Goal: Check status: Check status

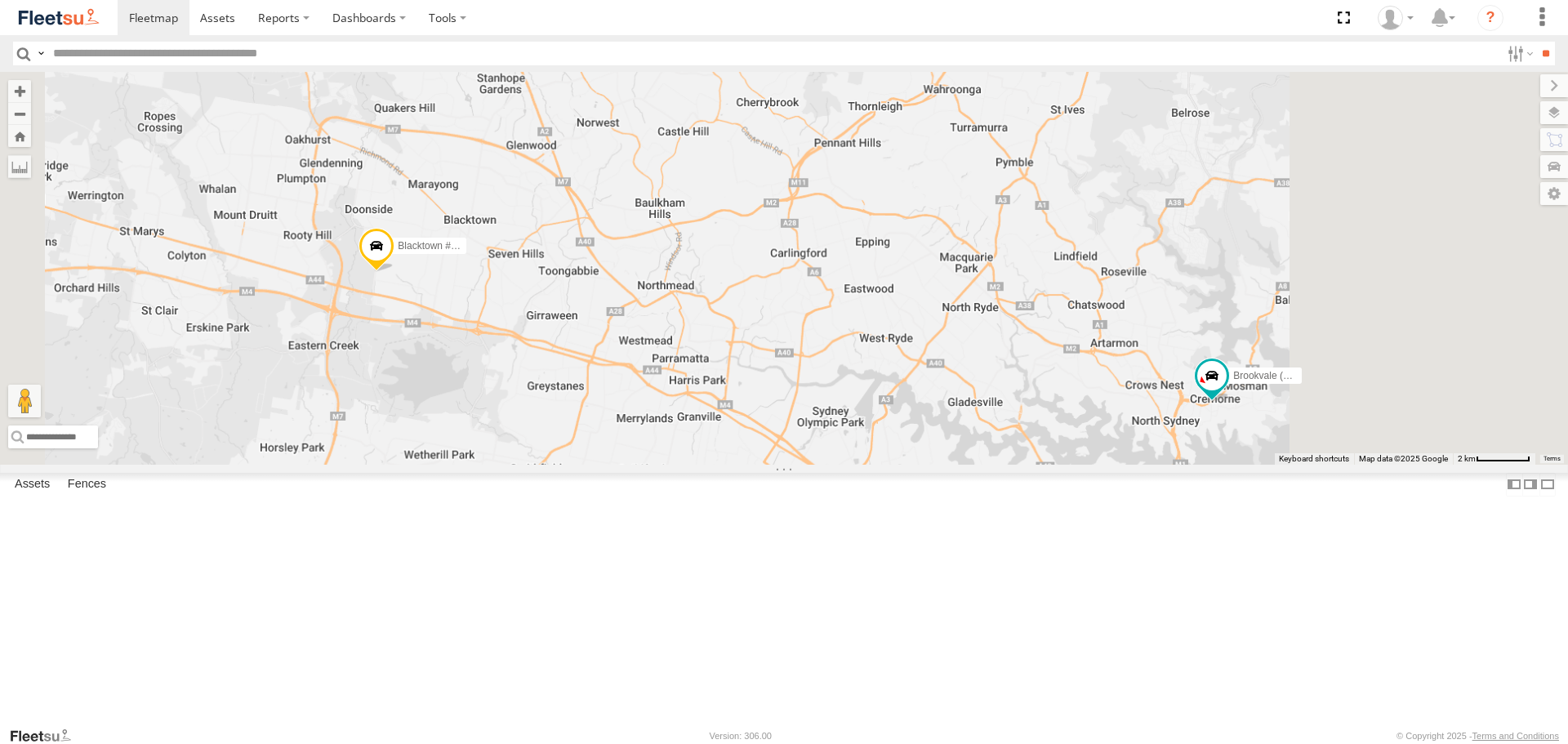
drag, startPoint x: 1403, startPoint y: 519, endPoint x: 1206, endPoint y: 521, distance: 197.0
click at [1212, 463] on div "Brookvale (T10 - [PERSON_NAME]) Rural (T08 - [PERSON_NAME]) Blacktown #2 (T05 -…" at bounding box center [784, 268] width 1568 height 391
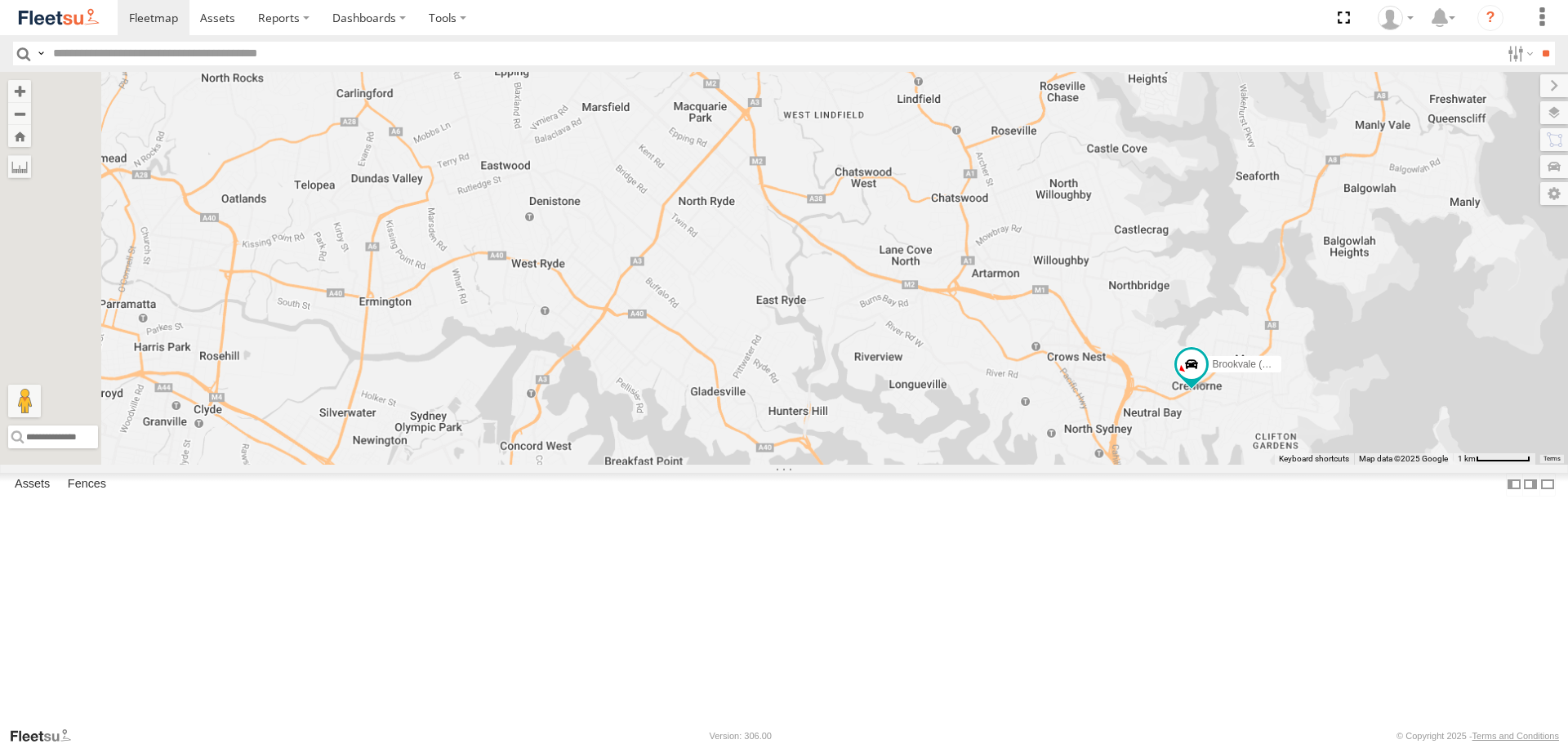
click at [1337, 463] on div "Brookvale (T10 - [PERSON_NAME]) Rural (T08 - [PERSON_NAME]) Blacktown #2 (T05 -…" at bounding box center [784, 268] width 1568 height 391
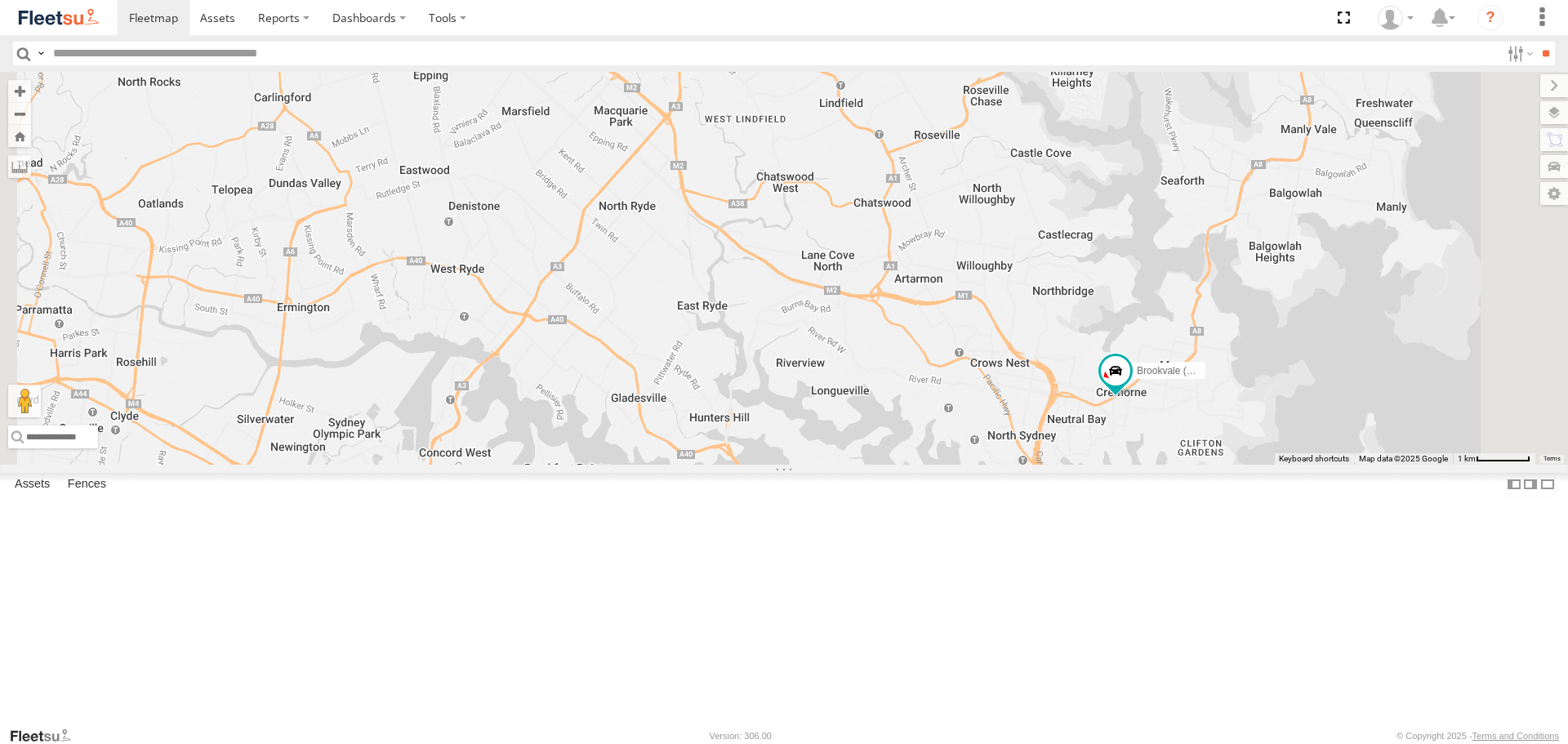
drag, startPoint x: 1359, startPoint y: 543, endPoint x: 1290, endPoint y: 550, distance: 69.4
click at [1290, 463] on div "Brookvale (T10 - [PERSON_NAME]) Rural (T08 - [PERSON_NAME]) Blacktown #2 (T05 -…" at bounding box center [784, 268] width 1568 height 391
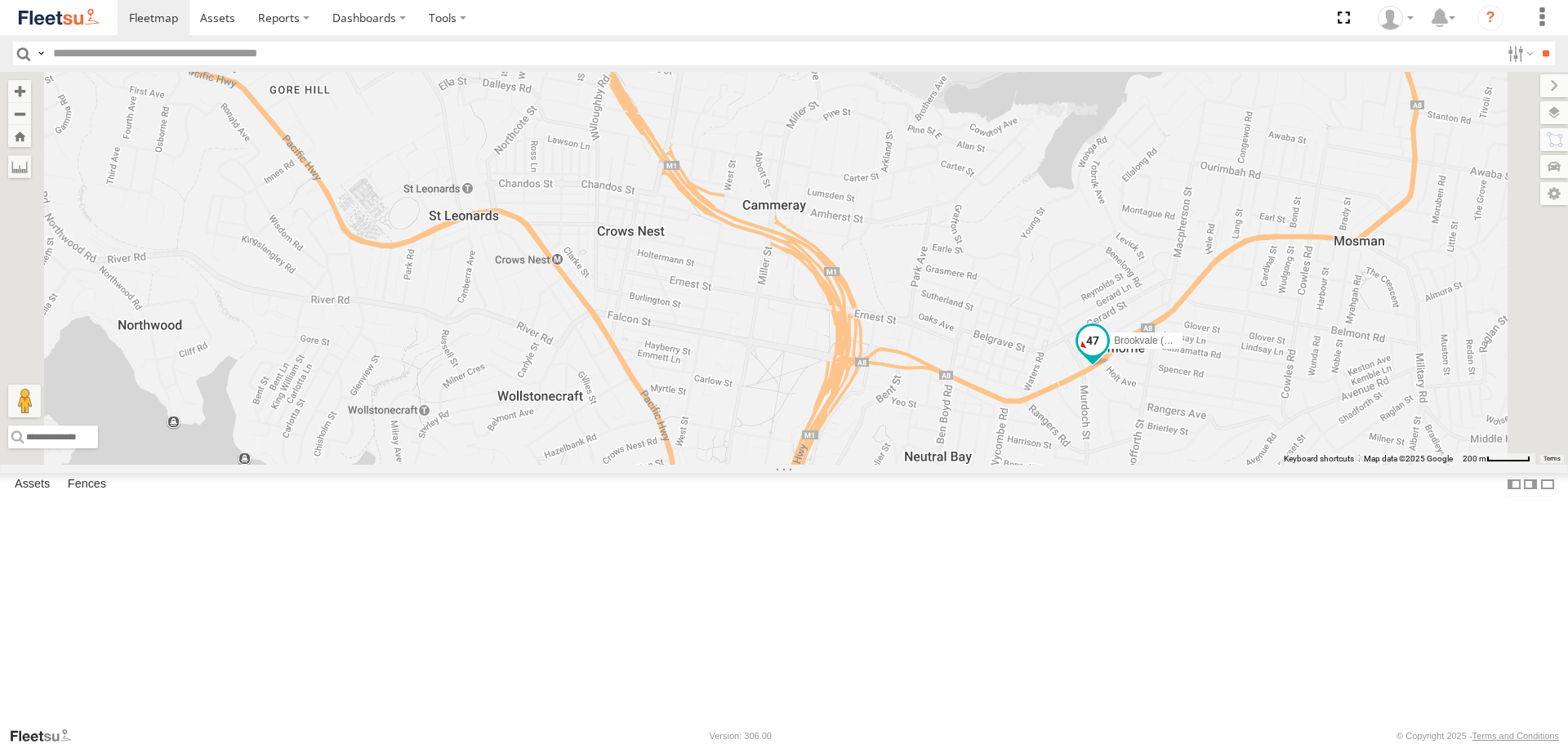
click at [1111, 367] on span at bounding box center [1092, 345] width 36 height 44
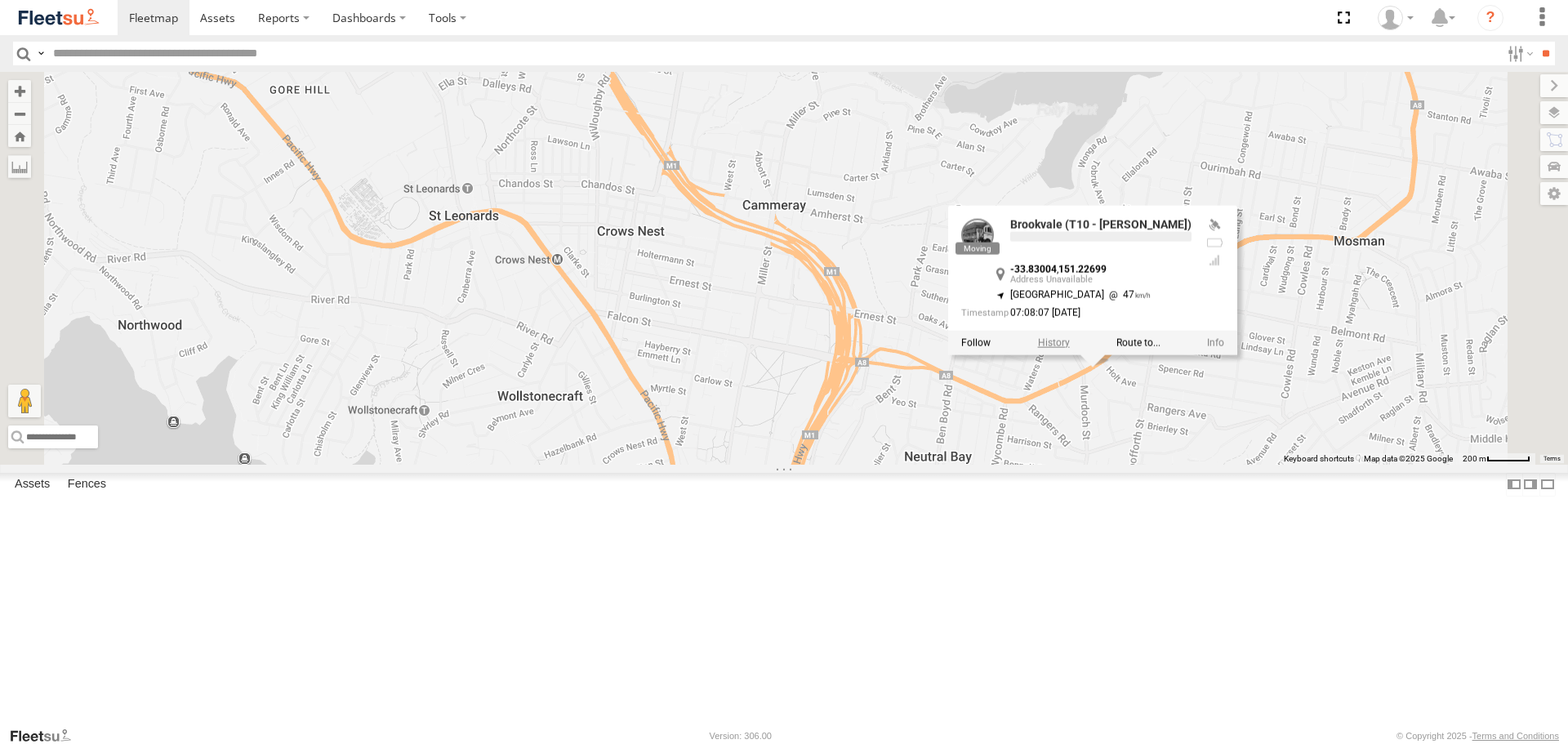
click at [1237, 354] on div "Brookvale (T10 - Gary) -33.83004 , 151.22699 South West 47 07:08:07 29/08/2025" at bounding box center [1092, 281] width 289 height 149
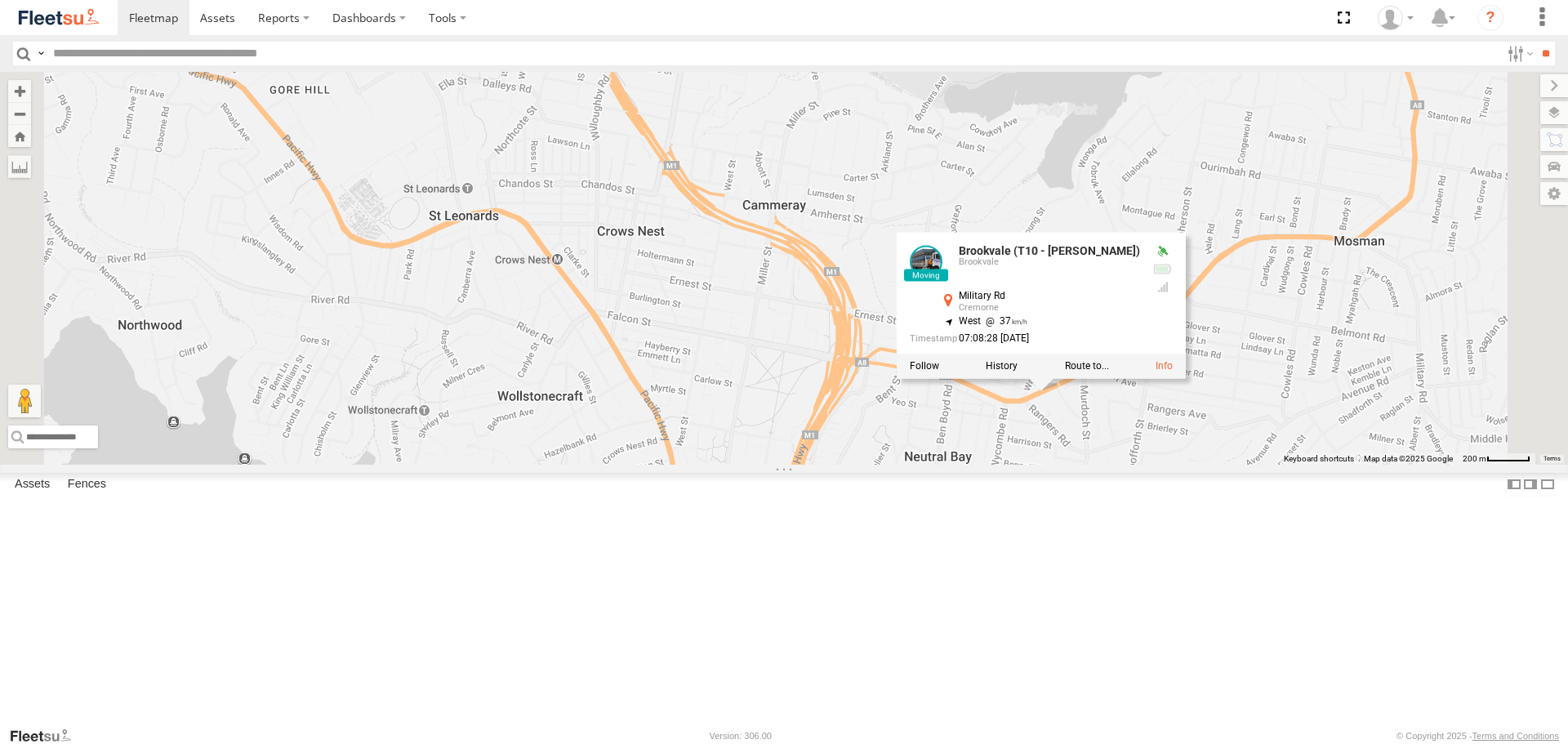
click at [1018, 372] on label at bounding box center [1001, 366] width 32 height 11
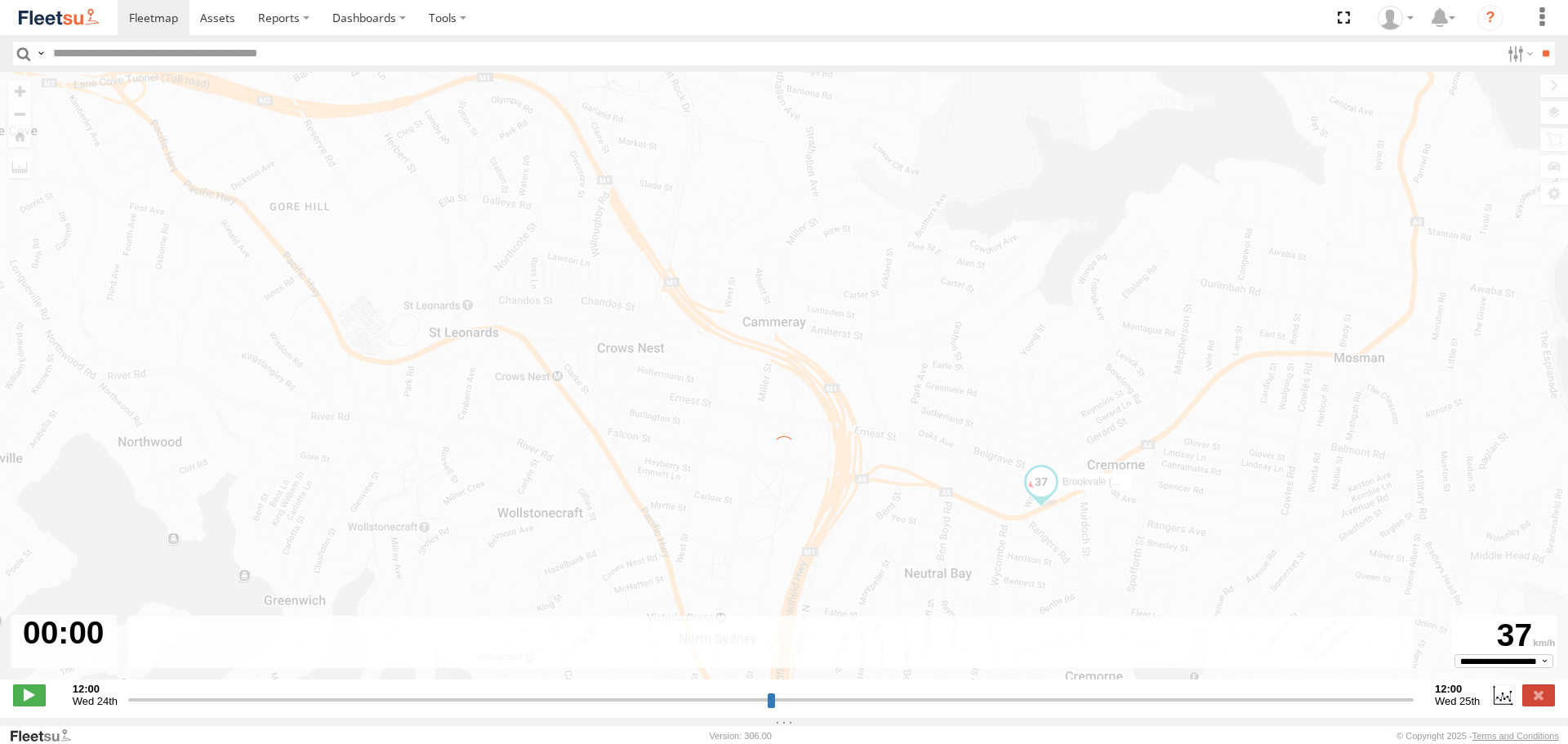
type input "**********"
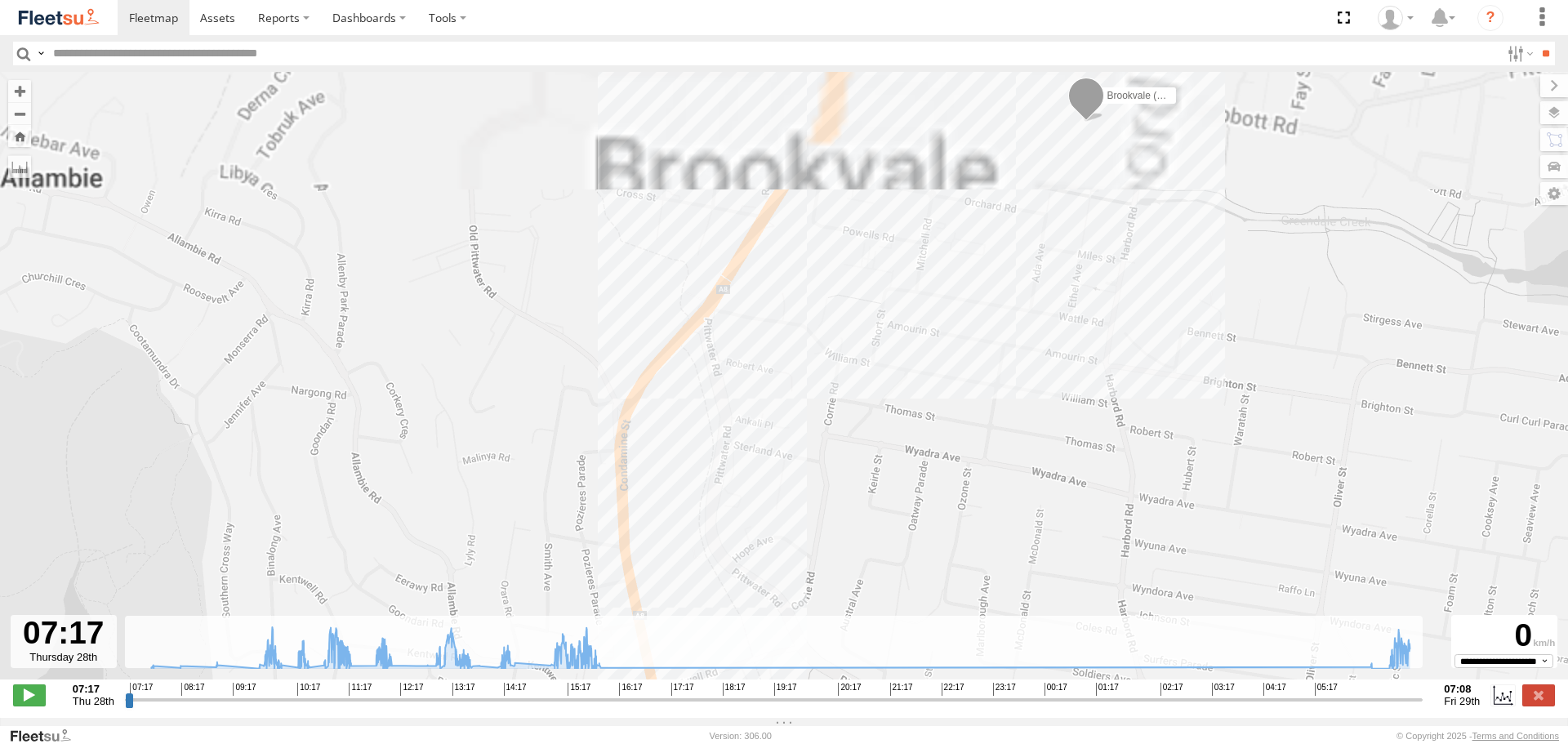
click at [1004, 434] on div "Brookvale (T10 - Gary) 11:43 Thu" at bounding box center [784, 384] width 1568 height 624
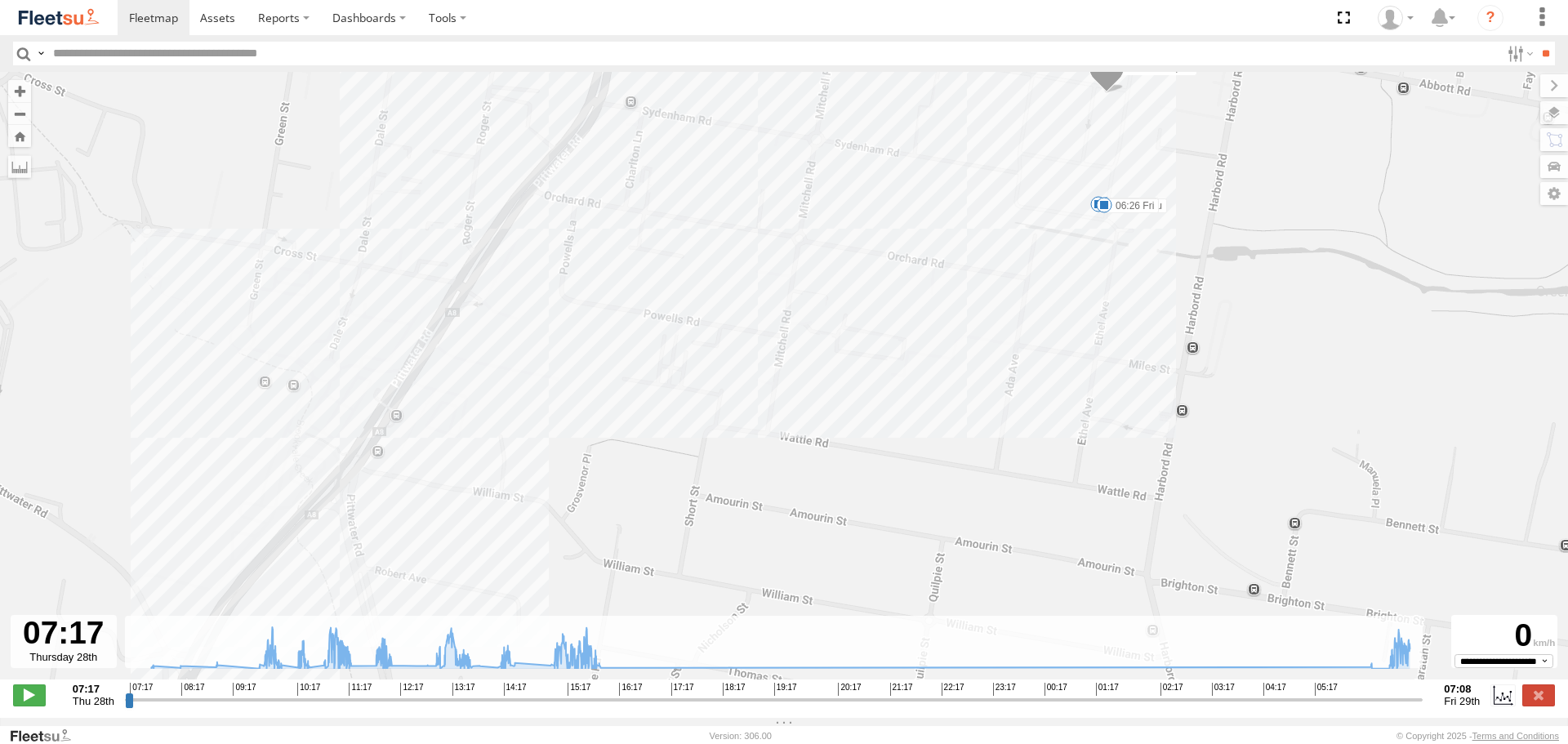
drag, startPoint x: 1096, startPoint y: 280, endPoint x: 1094, endPoint y: 289, distance: 9.2
click at [1094, 289] on div "Brookvale (T10 - Gary) 11:43 Thu 07:36 Thu 08:07 Thu 06:26 Fri" at bounding box center [784, 384] width 1568 height 624
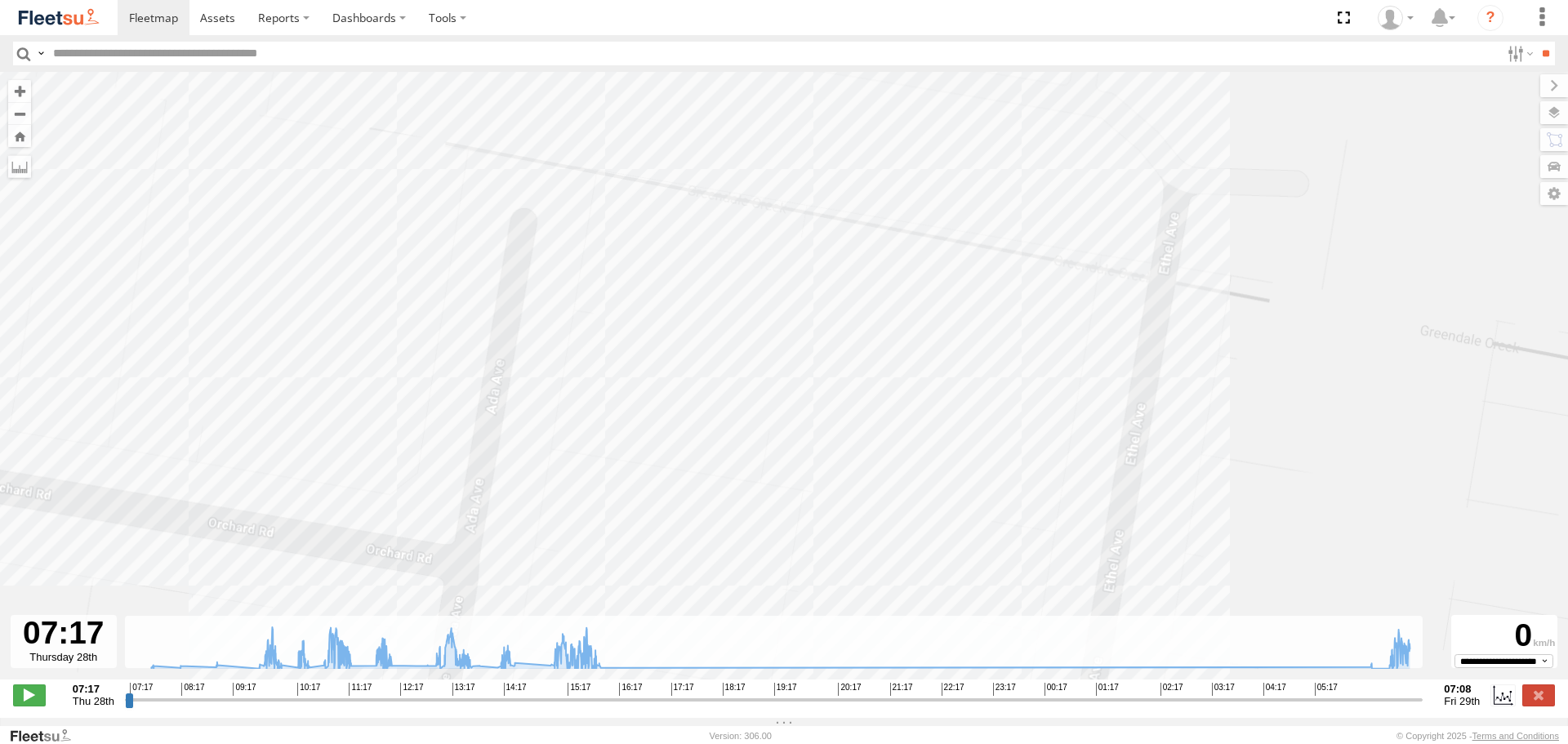
drag, startPoint x: 1095, startPoint y: 278, endPoint x: 1062, endPoint y: 552, distance: 276.0
click at [1069, 573] on div "Brookvale (T10 - Gary) 11:43 Thu 07:36 Thu 08:07 Thu 06:26 Fri" at bounding box center [784, 384] width 1568 height 624
